Goal: Task Accomplishment & Management: Use online tool/utility

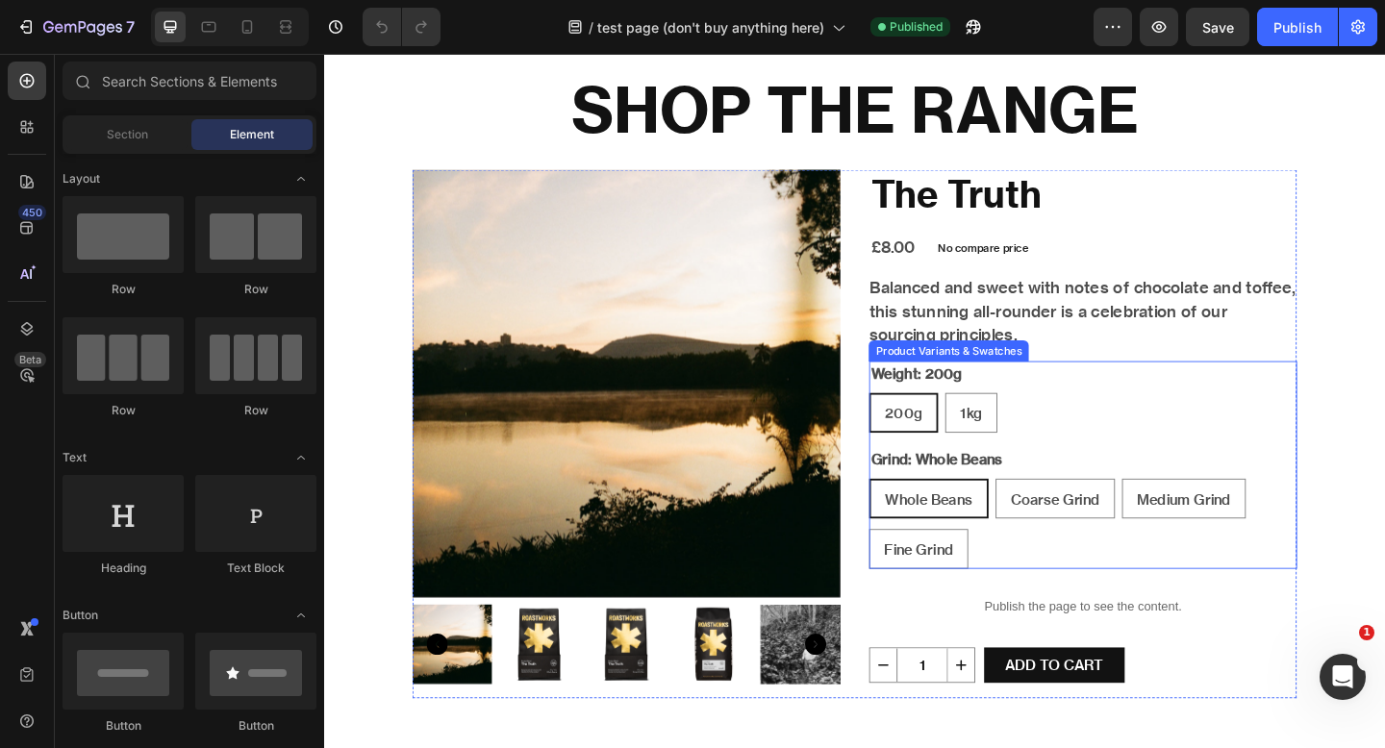
scroll to position [89, 0]
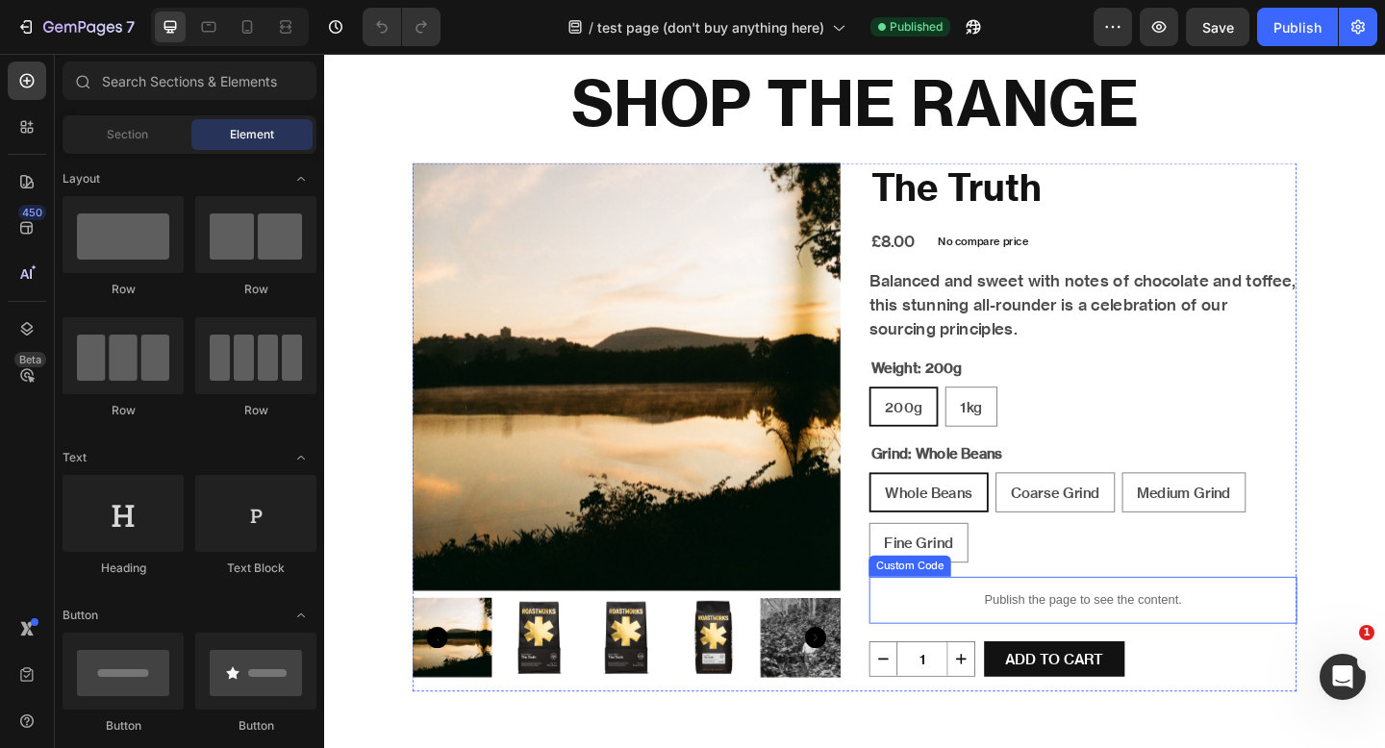
click at [1040, 654] on p "Publish the page to see the content." at bounding box center [1150, 649] width 466 height 20
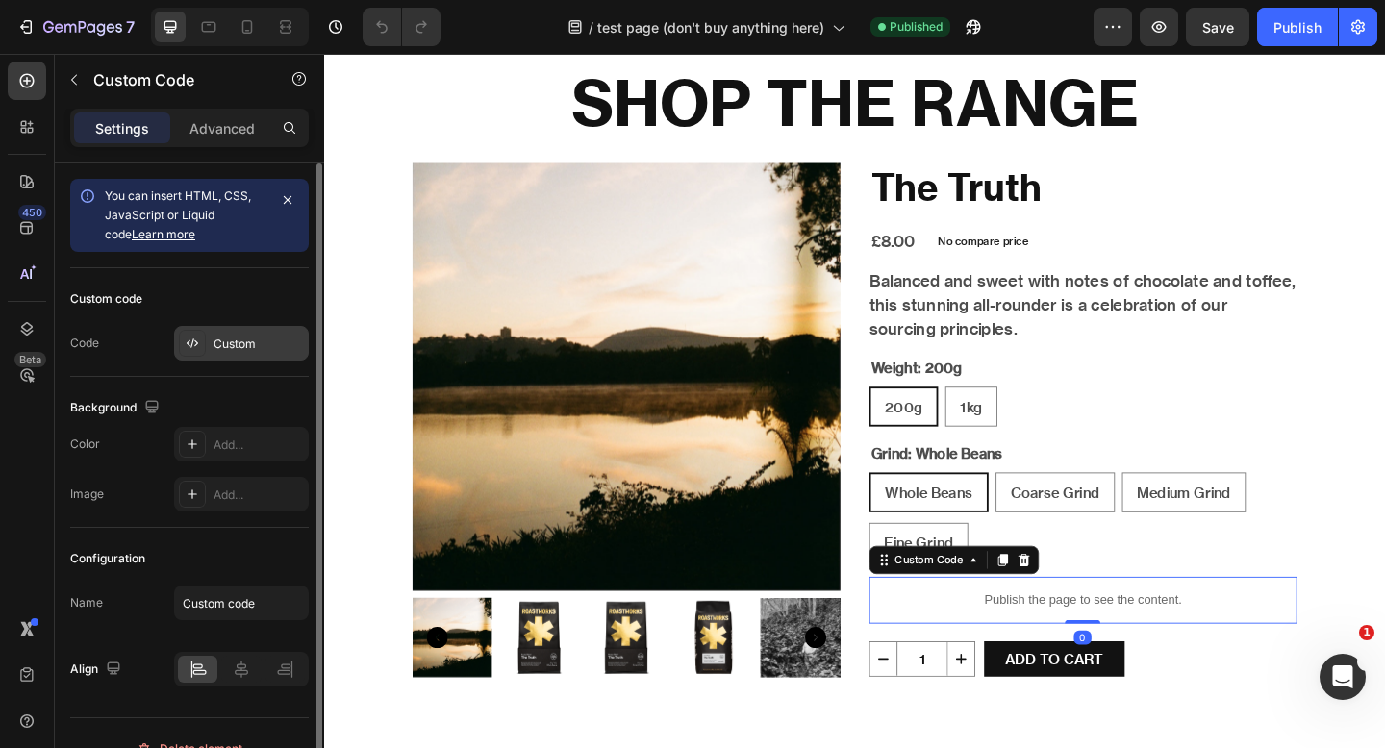
click at [232, 353] on div "Custom" at bounding box center [241, 343] width 135 height 35
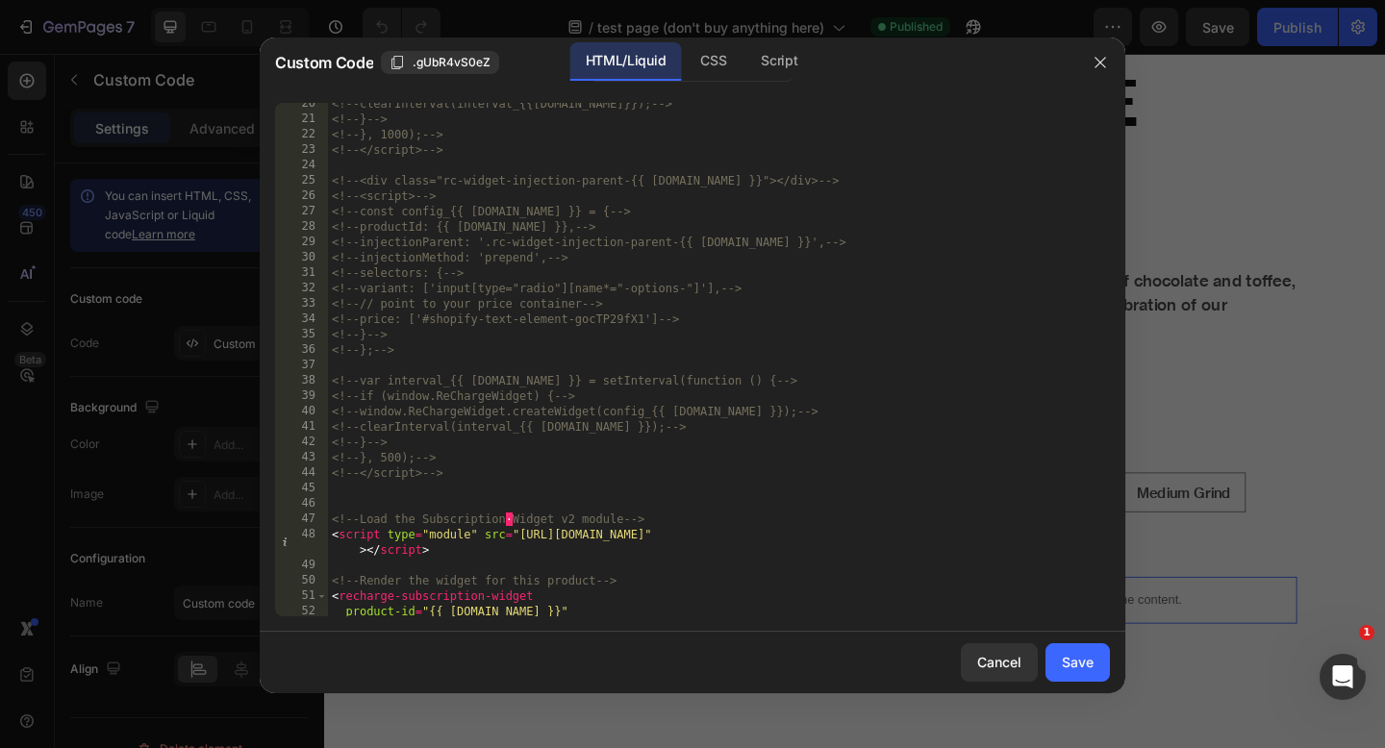
scroll to position [412, 0]
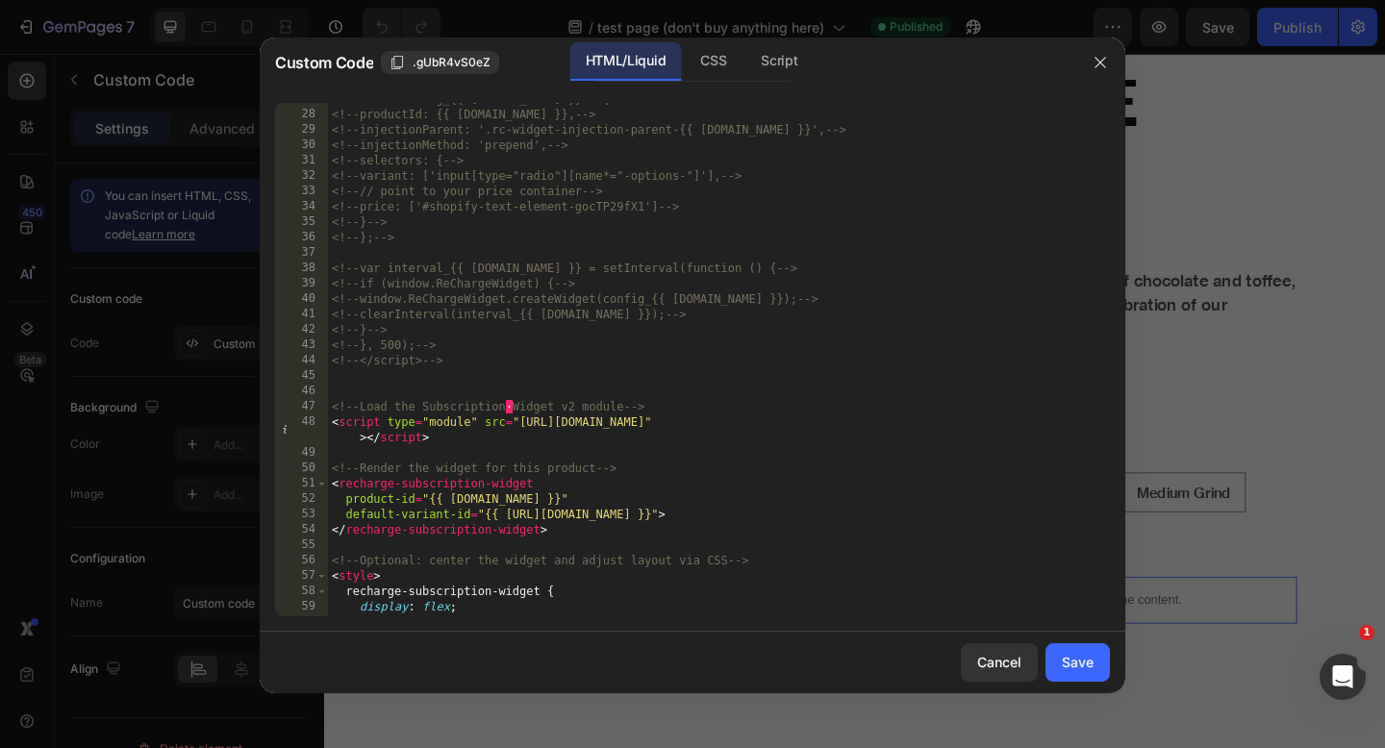
click at [629, 396] on div "<!-- const config_{{ [DOMAIN_NAME] }} = { --> <!-- productId: {{ [DOMAIN_NAME] …" at bounding box center [719, 363] width 782 height 544
type textarea "</script>"
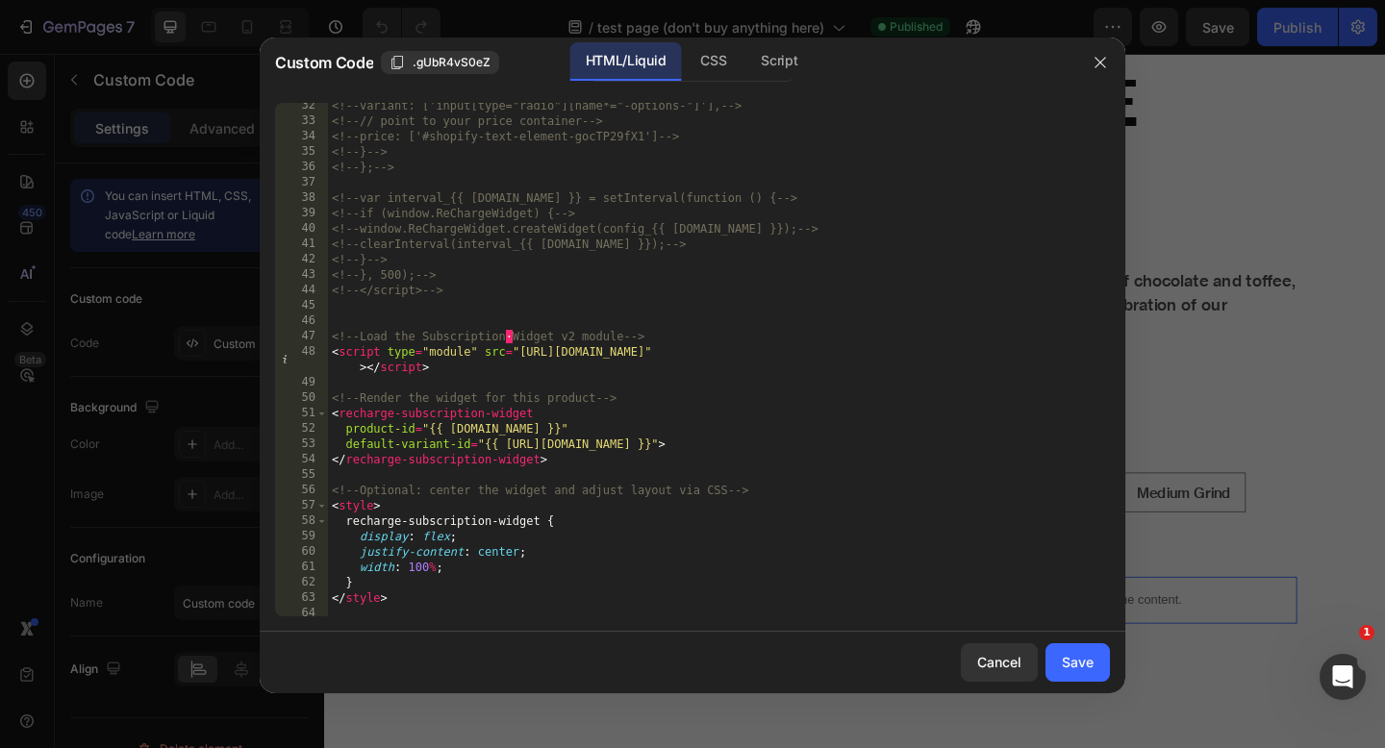
scroll to position [467, 0]
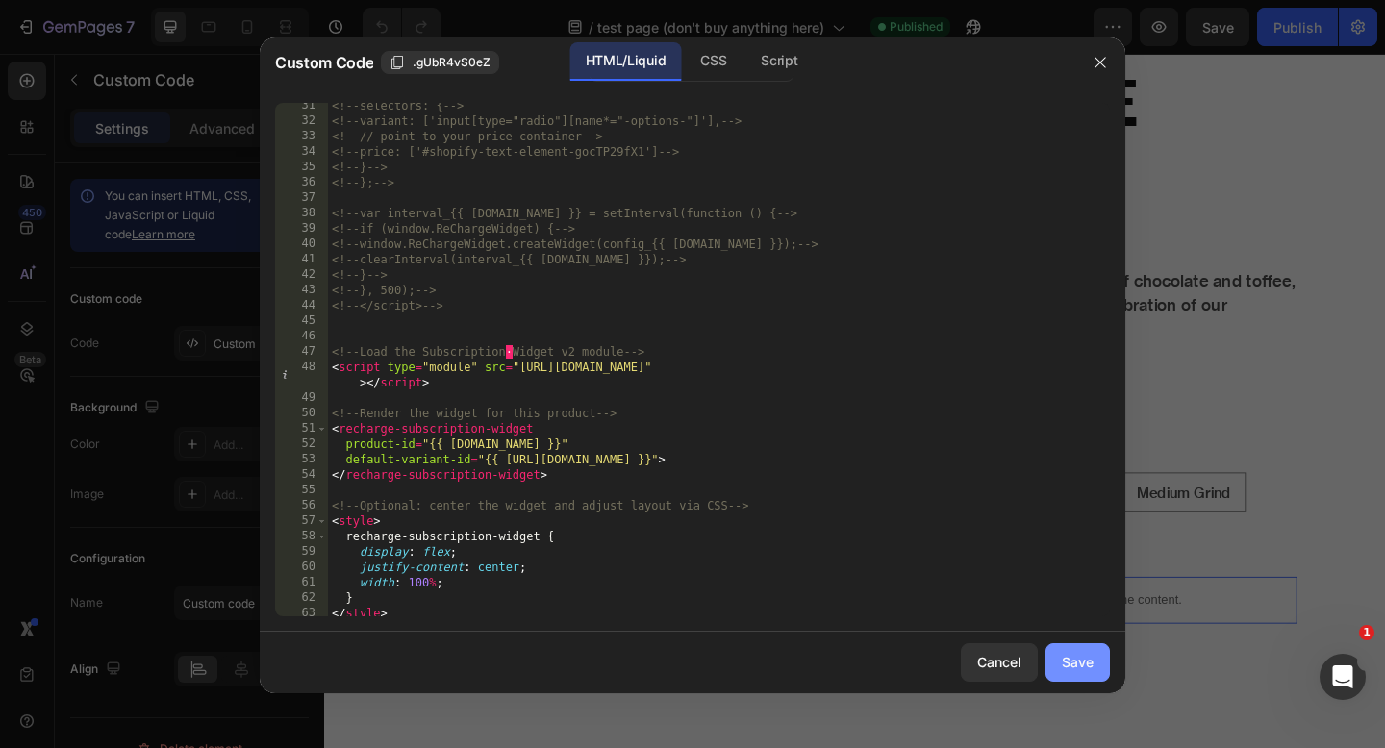
click at [1088, 660] on div "Save" at bounding box center [1078, 662] width 32 height 20
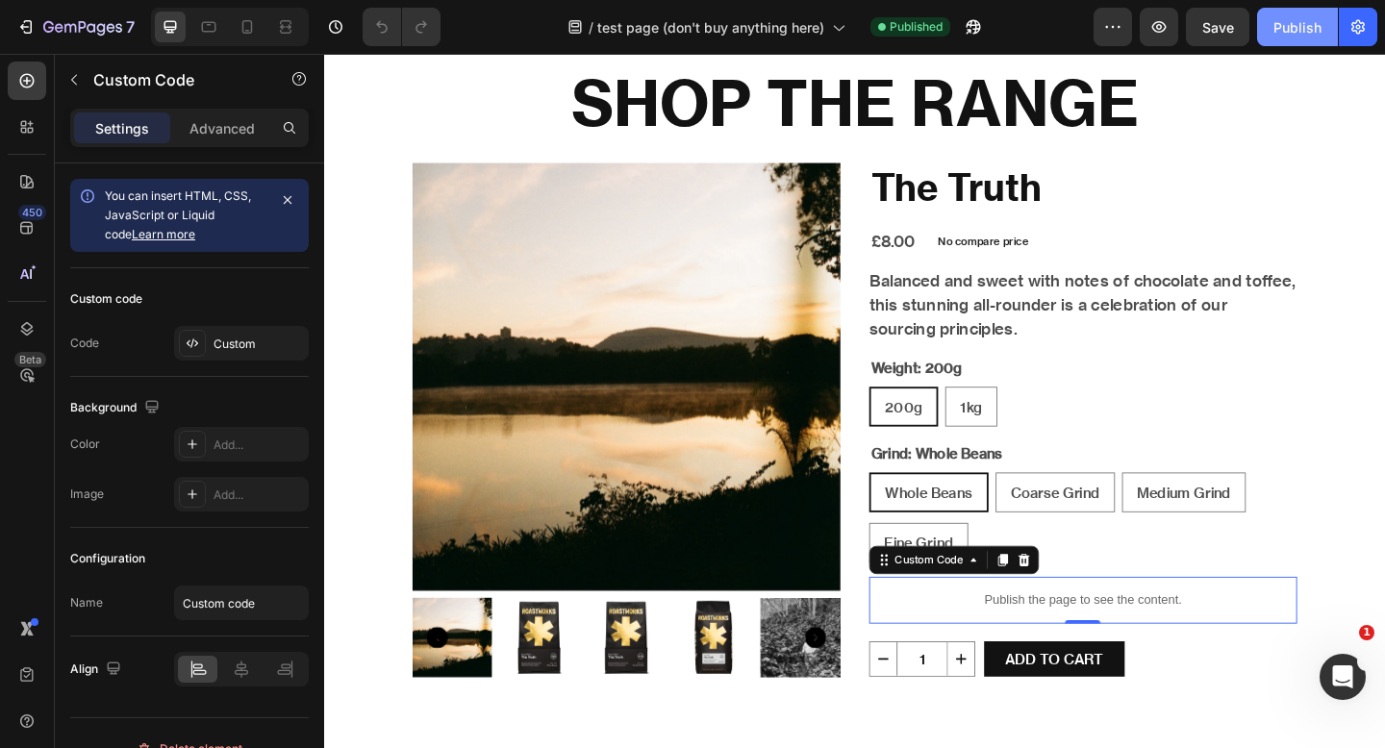
click at [1291, 26] on div "Publish" at bounding box center [1298, 27] width 48 height 20
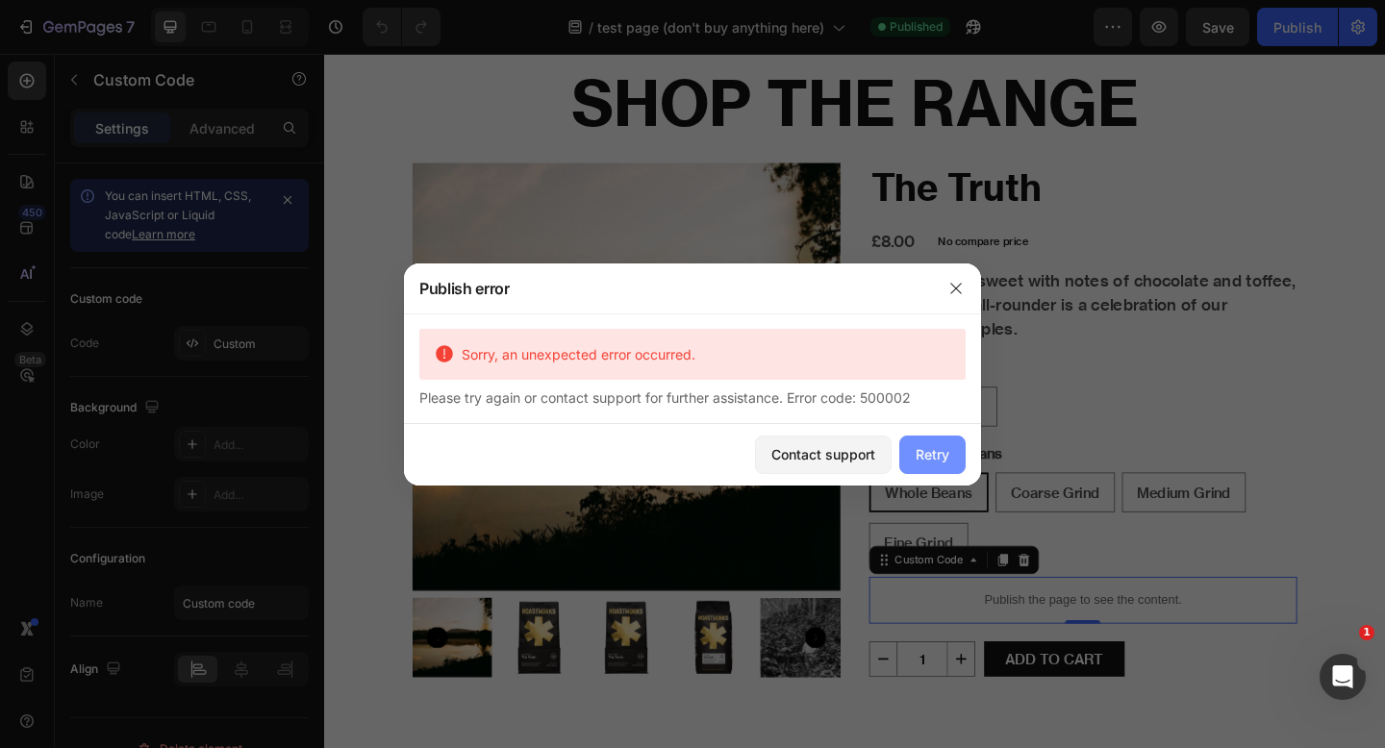
click at [957, 450] on button "Retry" at bounding box center [932, 455] width 66 height 38
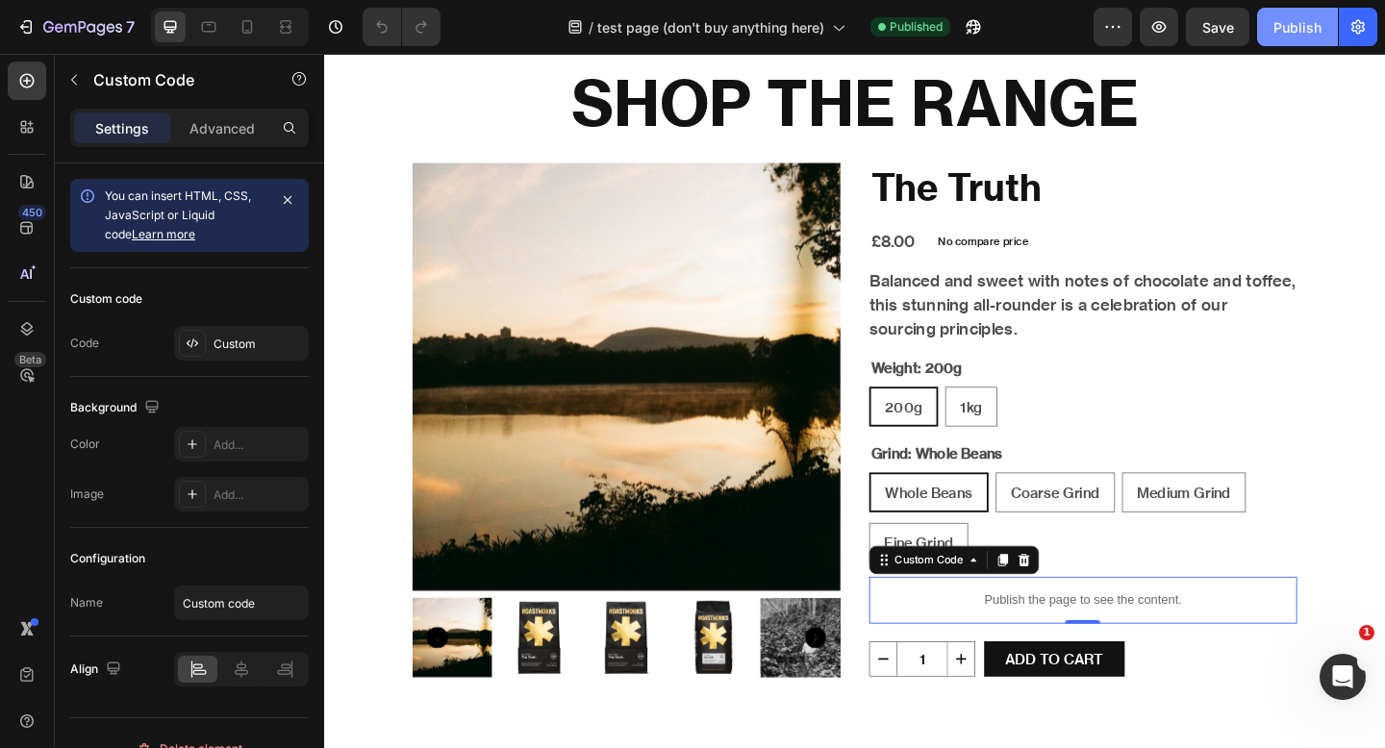
click at [1305, 23] on div "Publish" at bounding box center [1298, 27] width 48 height 20
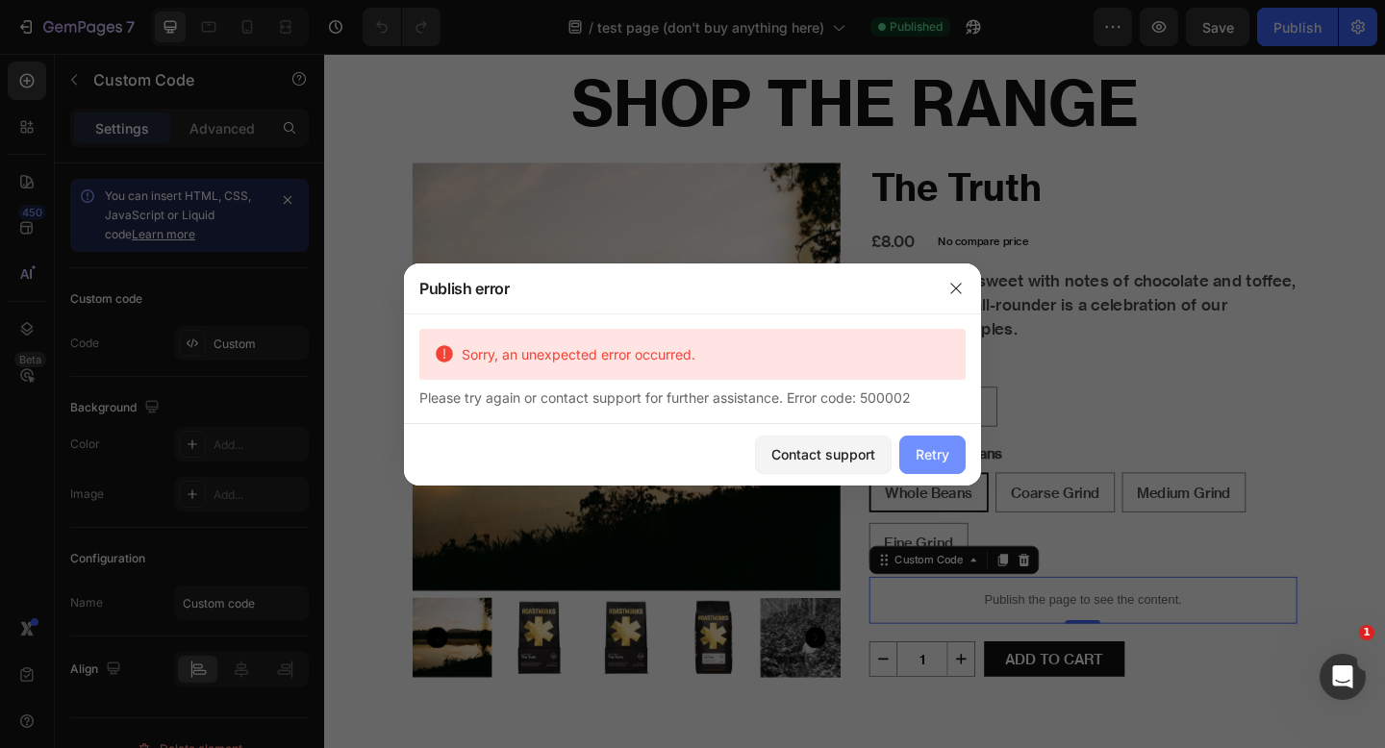
click at [959, 460] on button "Retry" at bounding box center [932, 455] width 66 height 38
click at [958, 288] on icon "button" at bounding box center [956, 288] width 15 height 15
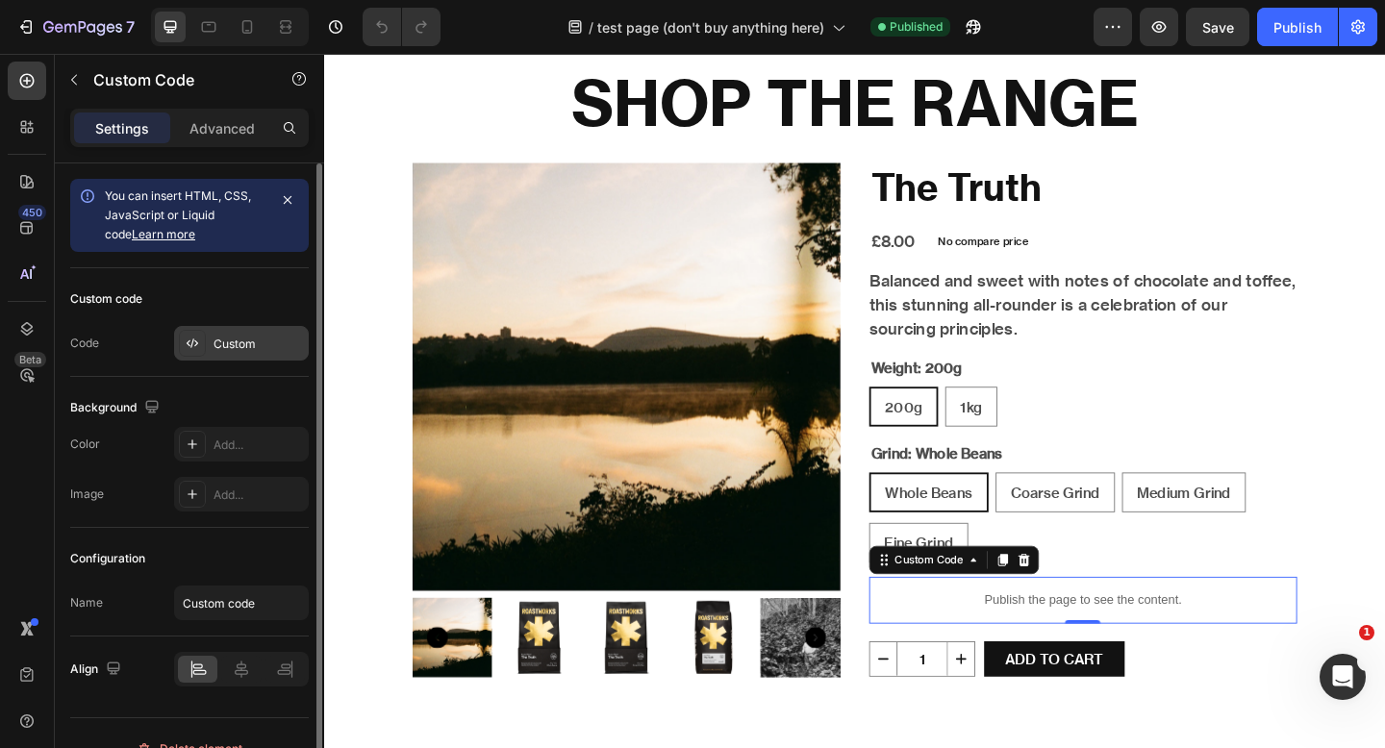
click at [242, 333] on div "Custom" at bounding box center [241, 343] width 135 height 35
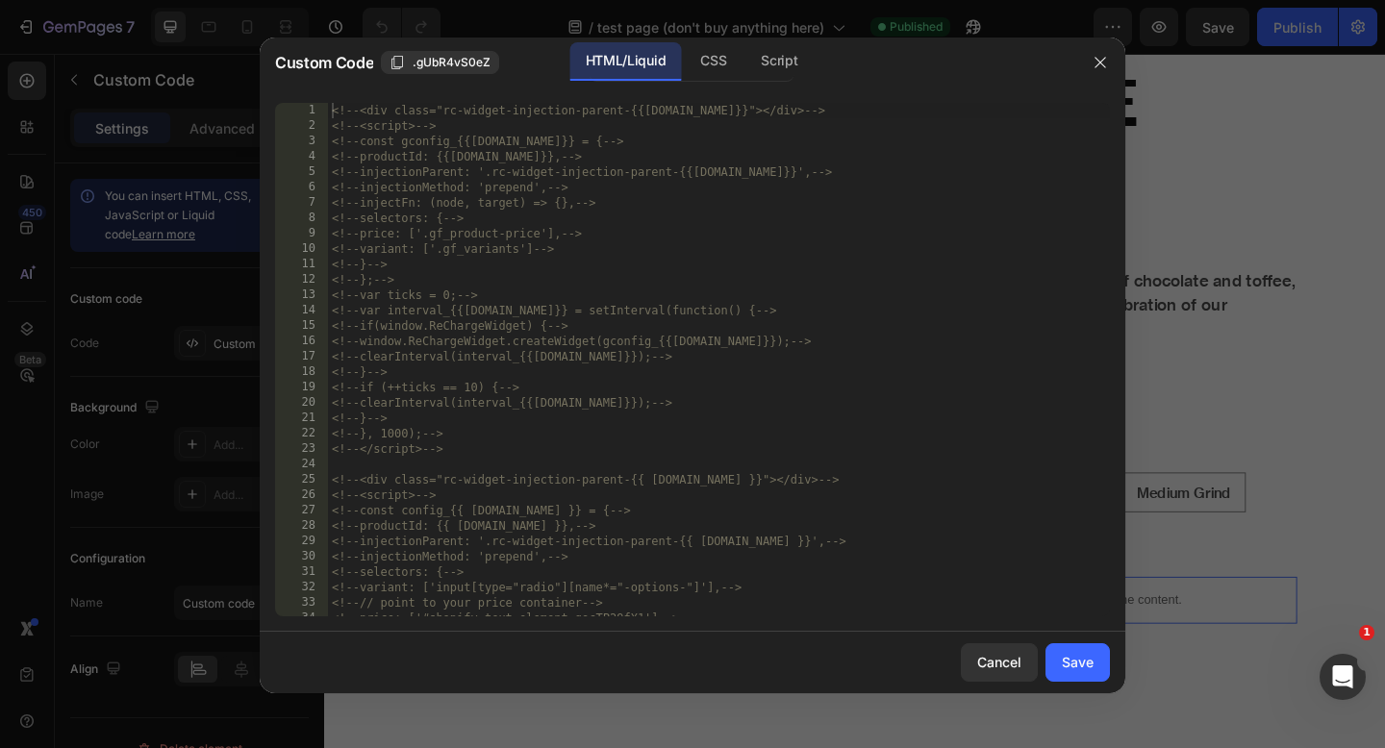
type textarea "<!--clearInterval(interval_{{[DOMAIN_NAME]}});-->"
click at [480, 399] on div "<!-- <div class="rc-widget-injection-parent-{{[DOMAIN_NAME]}}"></div> --> <!-- …" at bounding box center [719, 375] width 782 height 544
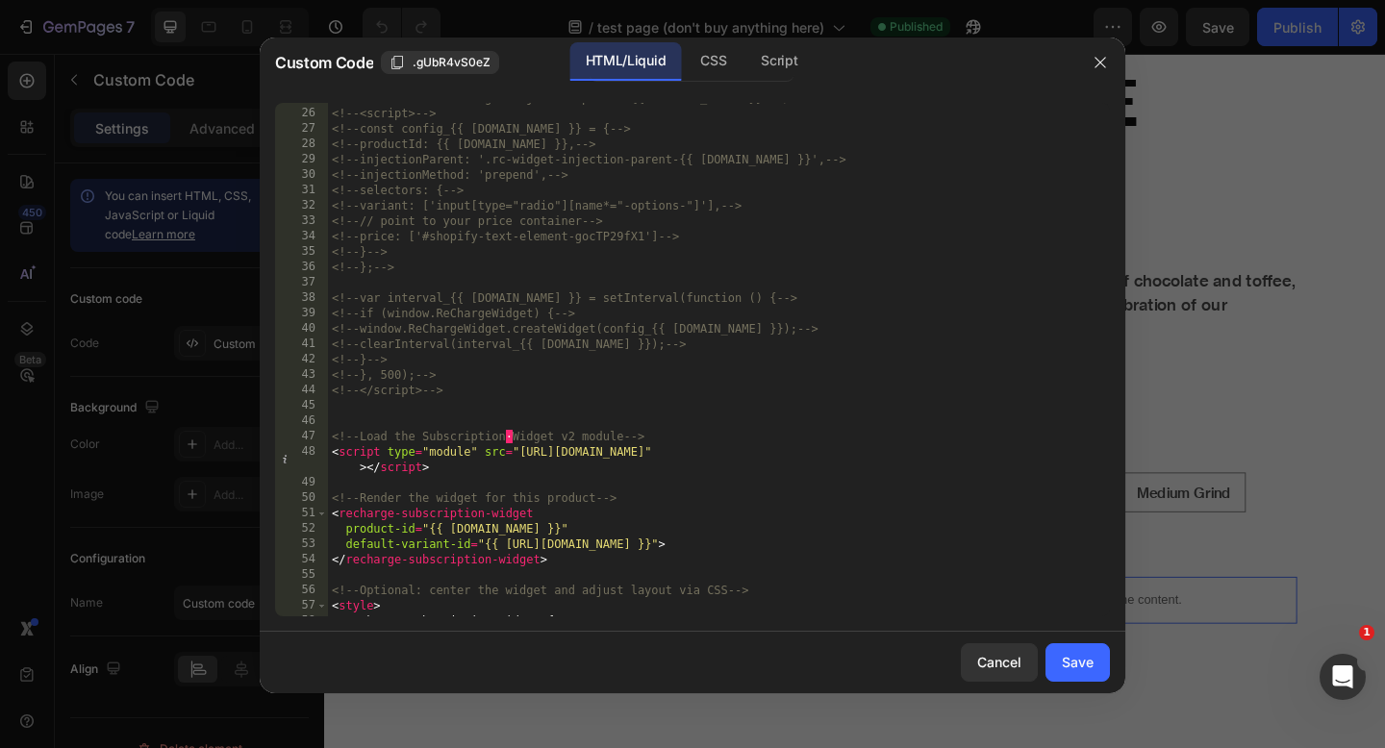
scroll to position [402, 0]
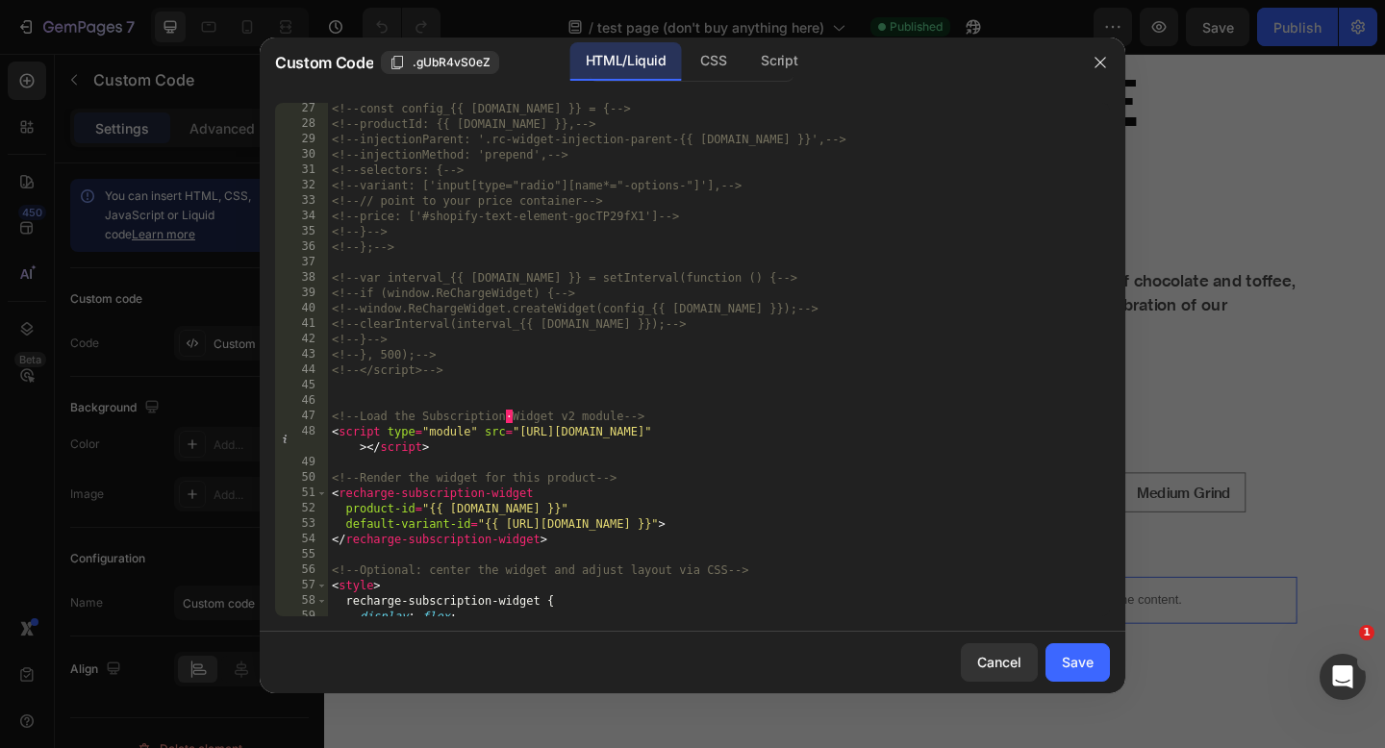
click at [480, 399] on div "<!-- const config_{{ [DOMAIN_NAME] }} = { --> <!-- productId: {{ [DOMAIN_NAME] …" at bounding box center [719, 373] width 782 height 544
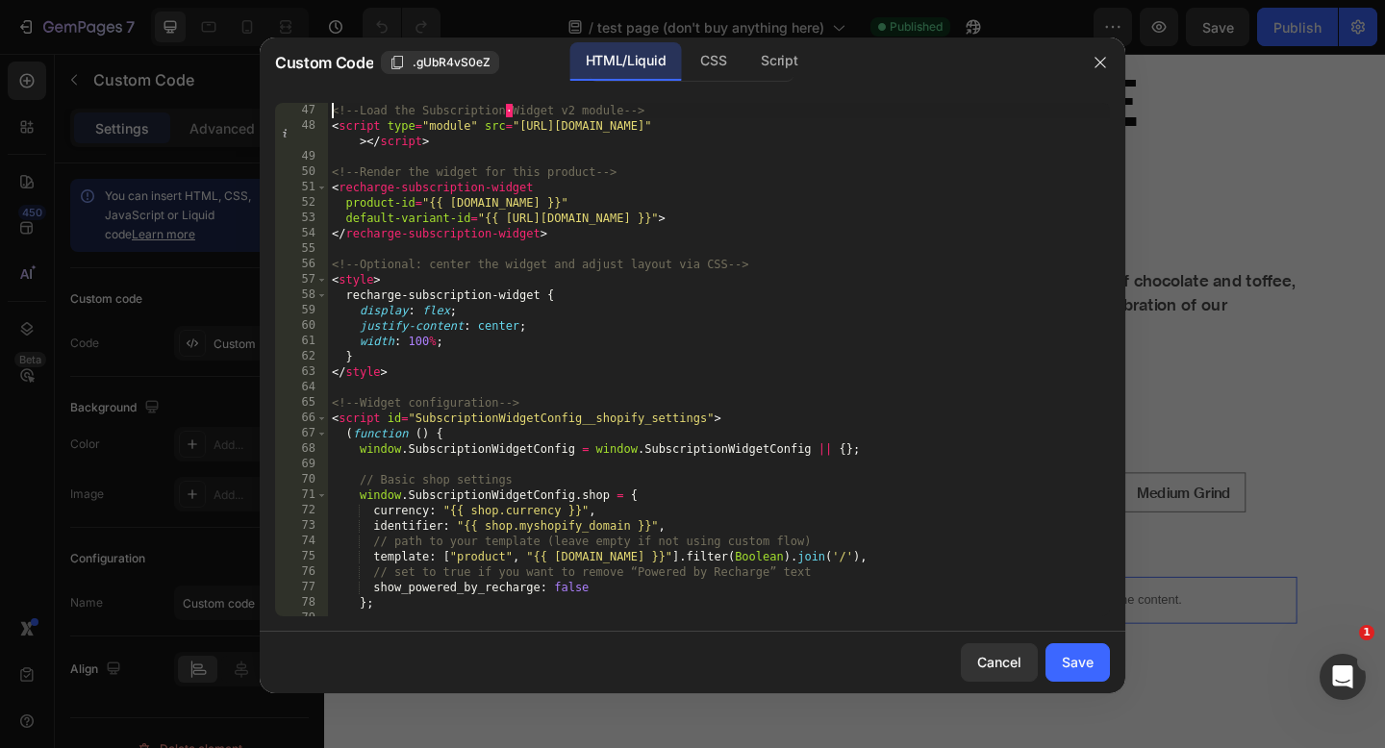
scroll to position [708, 0]
type textarea "<script type="module" src="[URL][DOMAIN_NAME]"></script>"
type textarea "</script>"
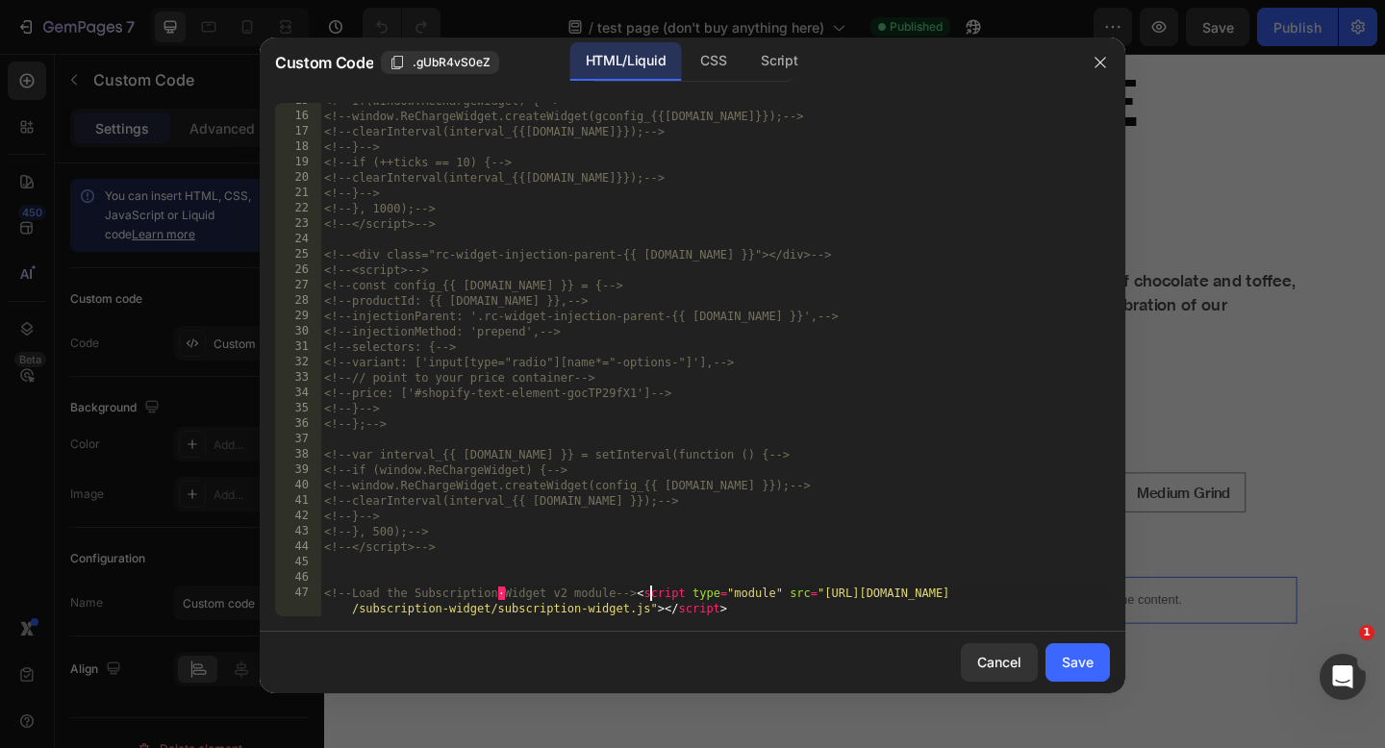
scroll to position [225, 0]
type textarea "<script type="module" src="[URL][DOMAIN_NAME]"></script>"
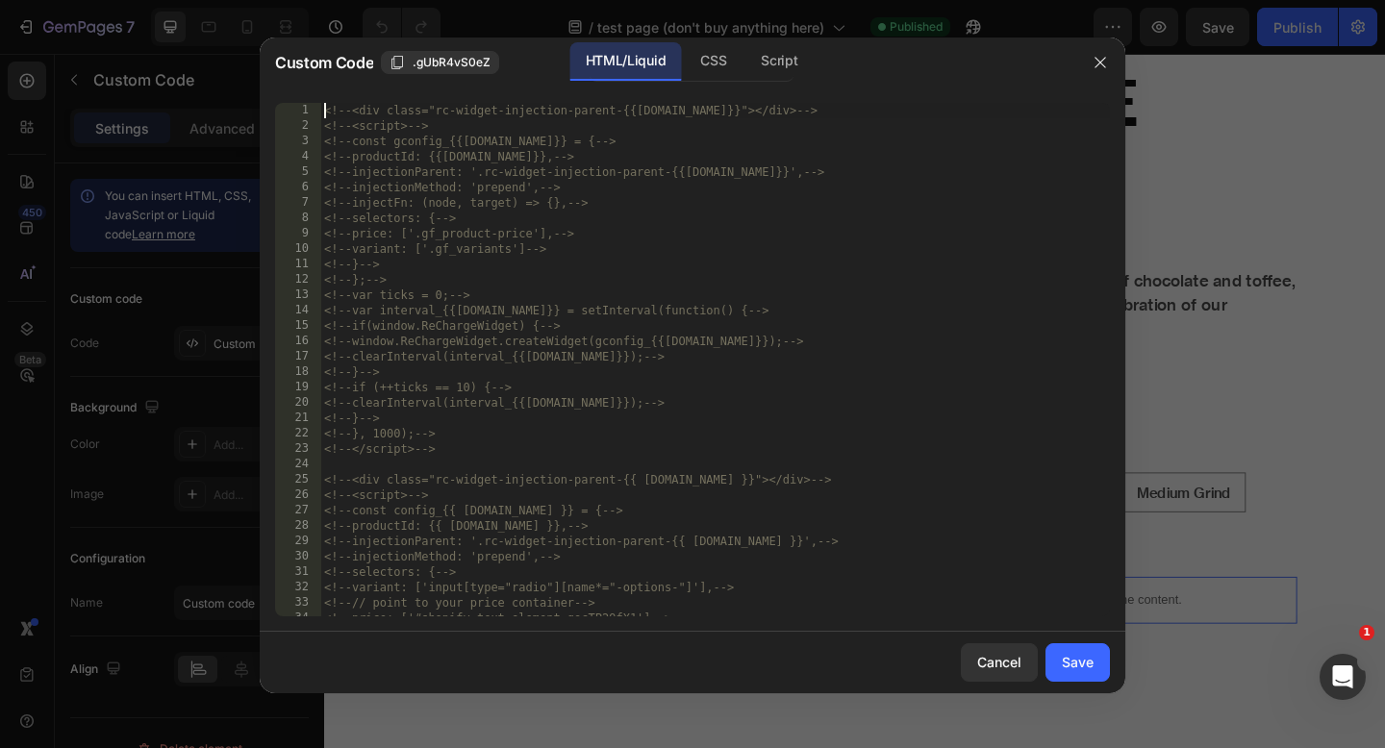
scroll to position [0, 0]
type textarea "<!--<div class="rc-widget-injection-parent-{{[DOMAIN_NAME]}}"></div>-->"
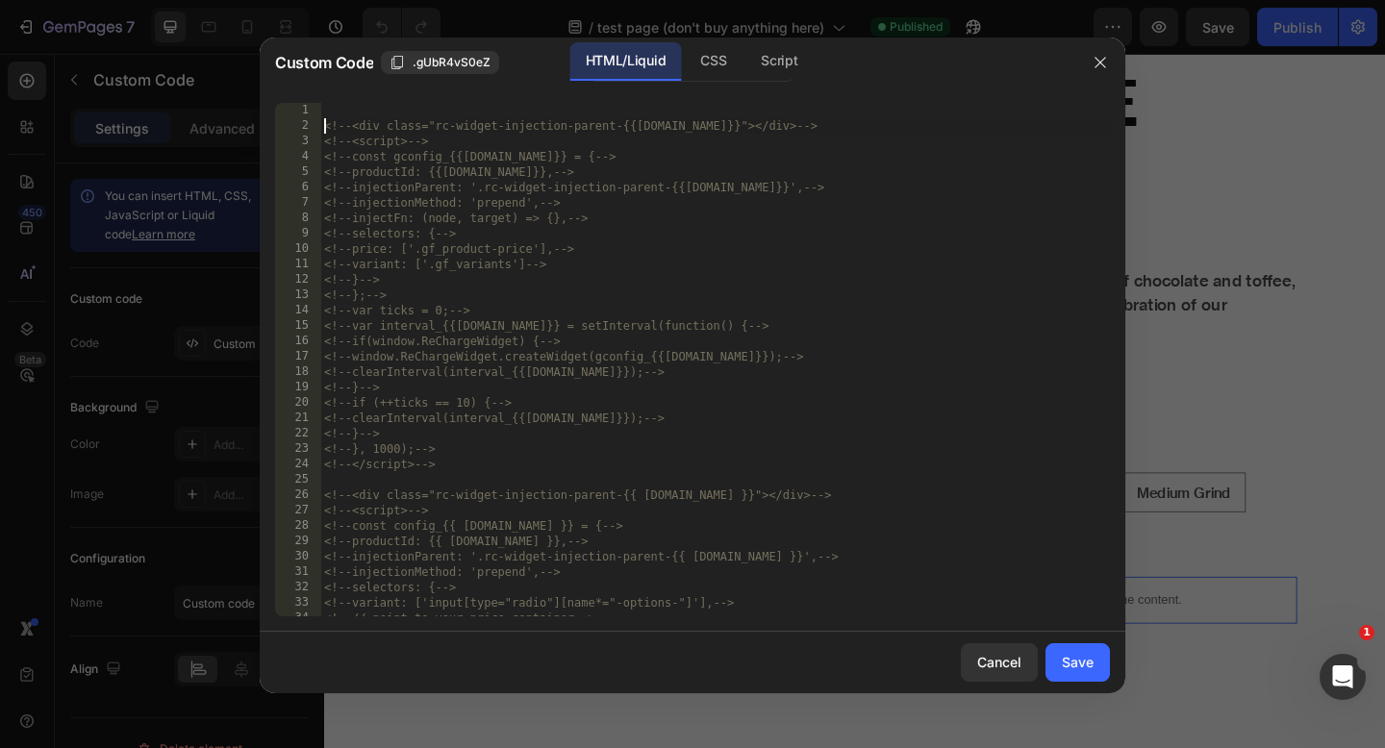
paste textarea "<script type="module" src="[URL][DOMAIN_NAME]"></script>"
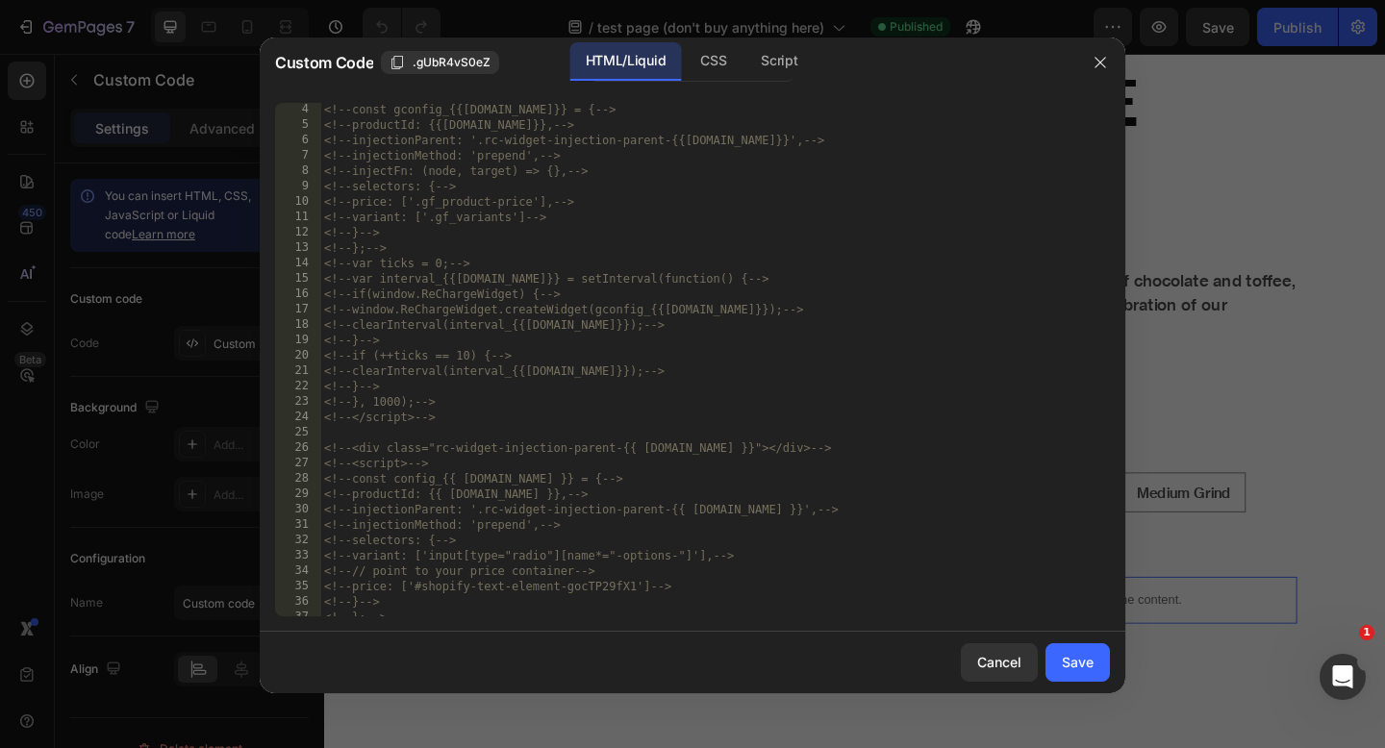
scroll to position [33, 0]
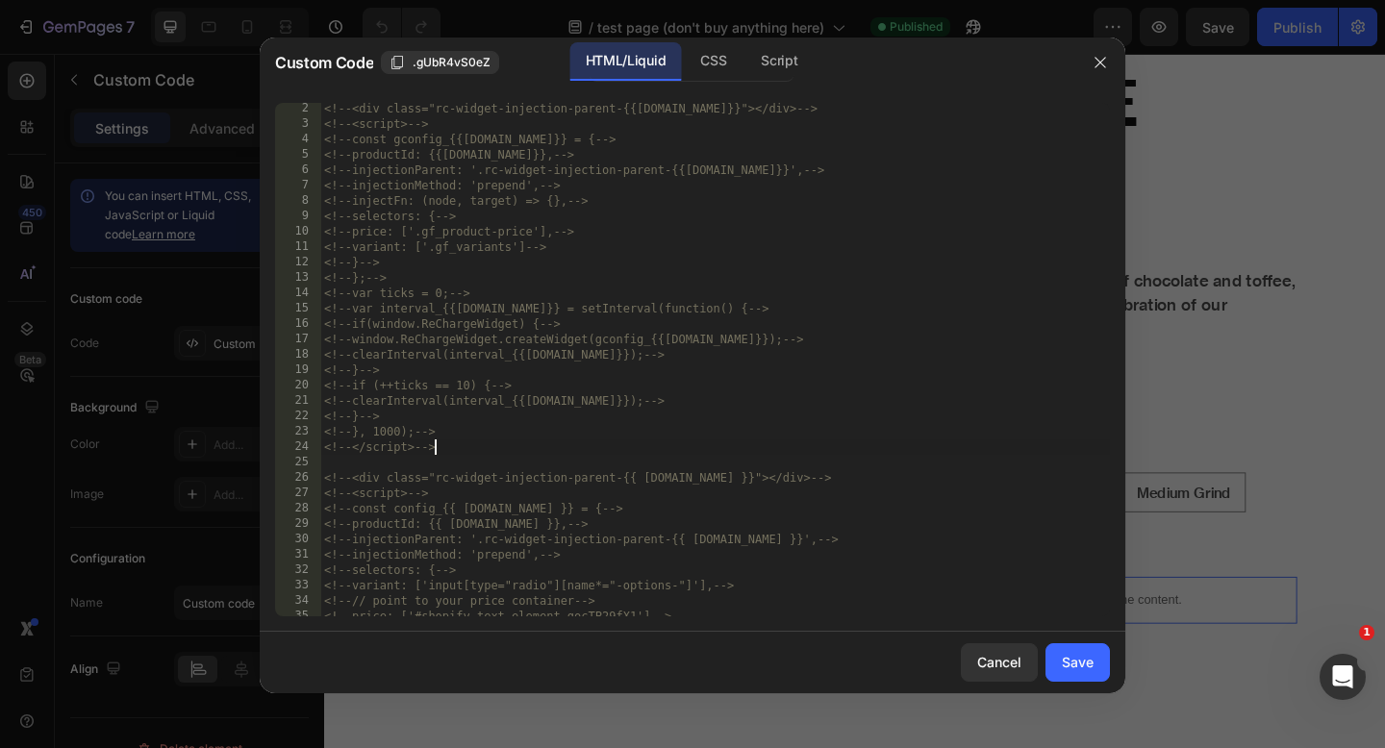
click at [460, 453] on div "<!-- <div class="rc-widget-injection-parent-{{[DOMAIN_NAME]}}"></div> --> <!-- …" at bounding box center [715, 373] width 790 height 544
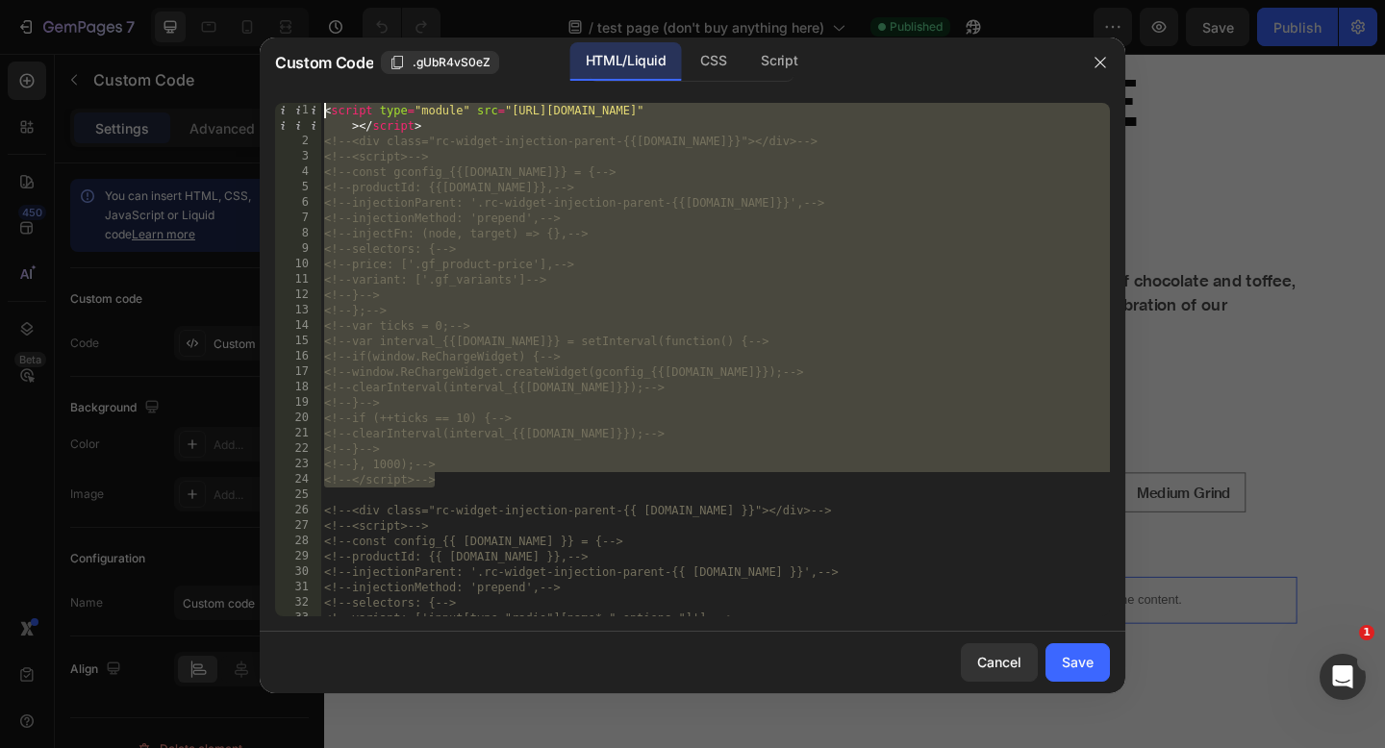
scroll to position [0, 0]
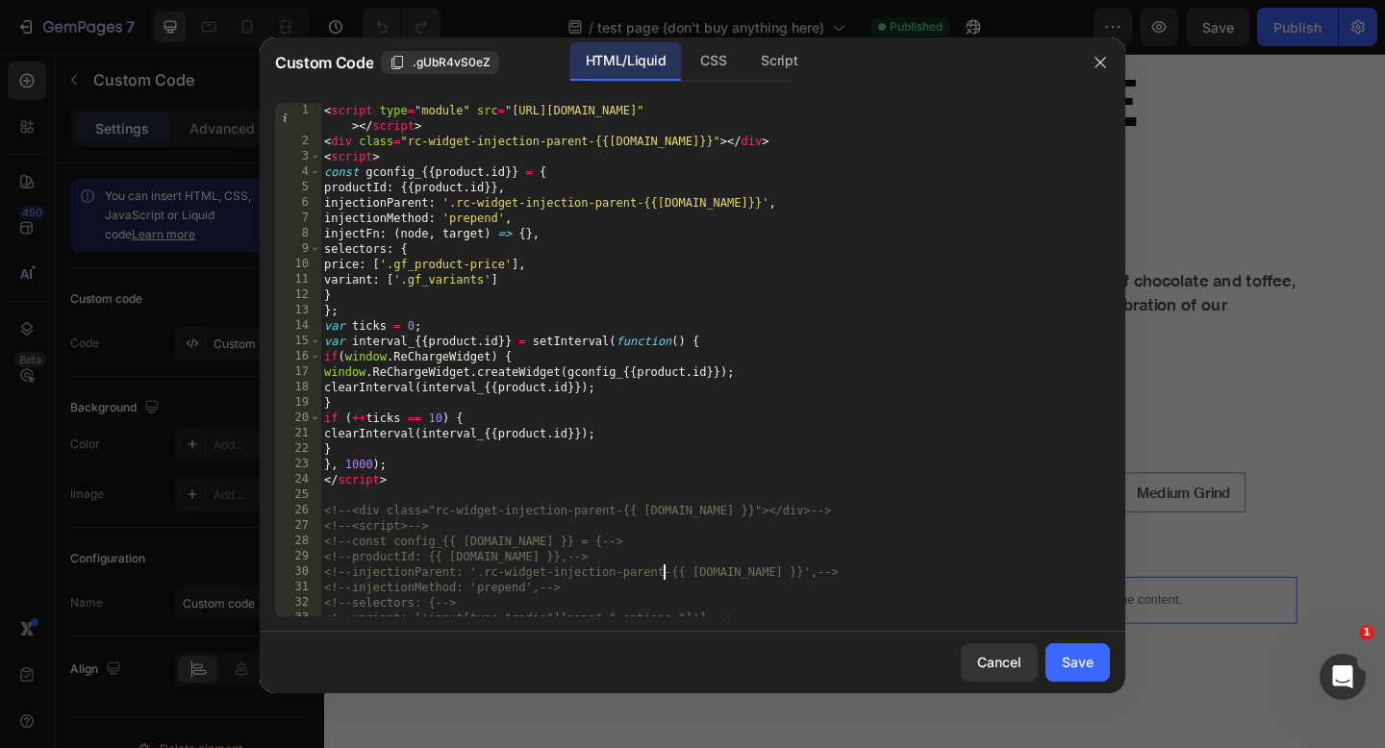
click at [663, 568] on div "< script type = "module" src = "[URL][DOMAIN_NAME]" > </ script > < div class =…" at bounding box center [715, 383] width 790 height 560
type textarea "<!-- injectionParent: '.rc-widget-injection-parent-{{ [DOMAIN_NAME] }}',-->"
click at [1095, 663] on button "Save" at bounding box center [1078, 663] width 64 height 38
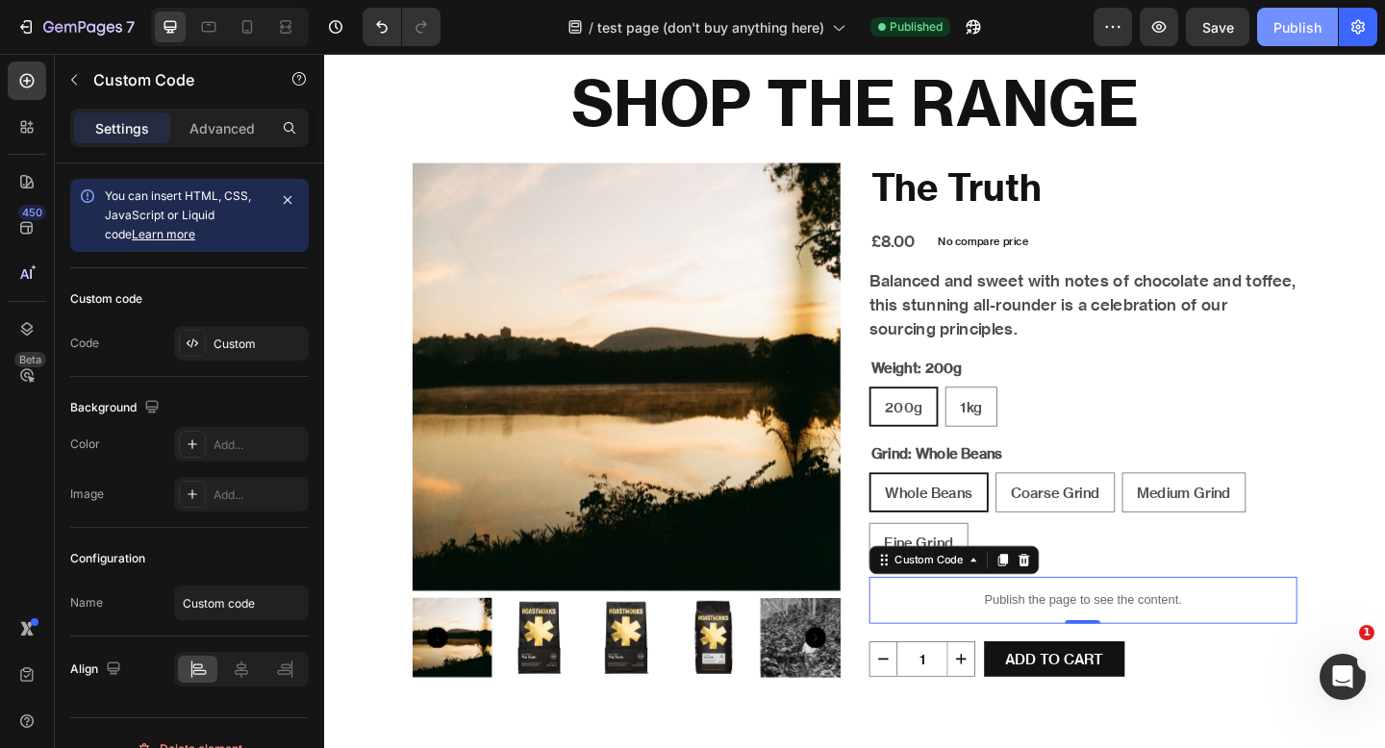
click at [1275, 35] on div "Publish" at bounding box center [1298, 27] width 48 height 20
